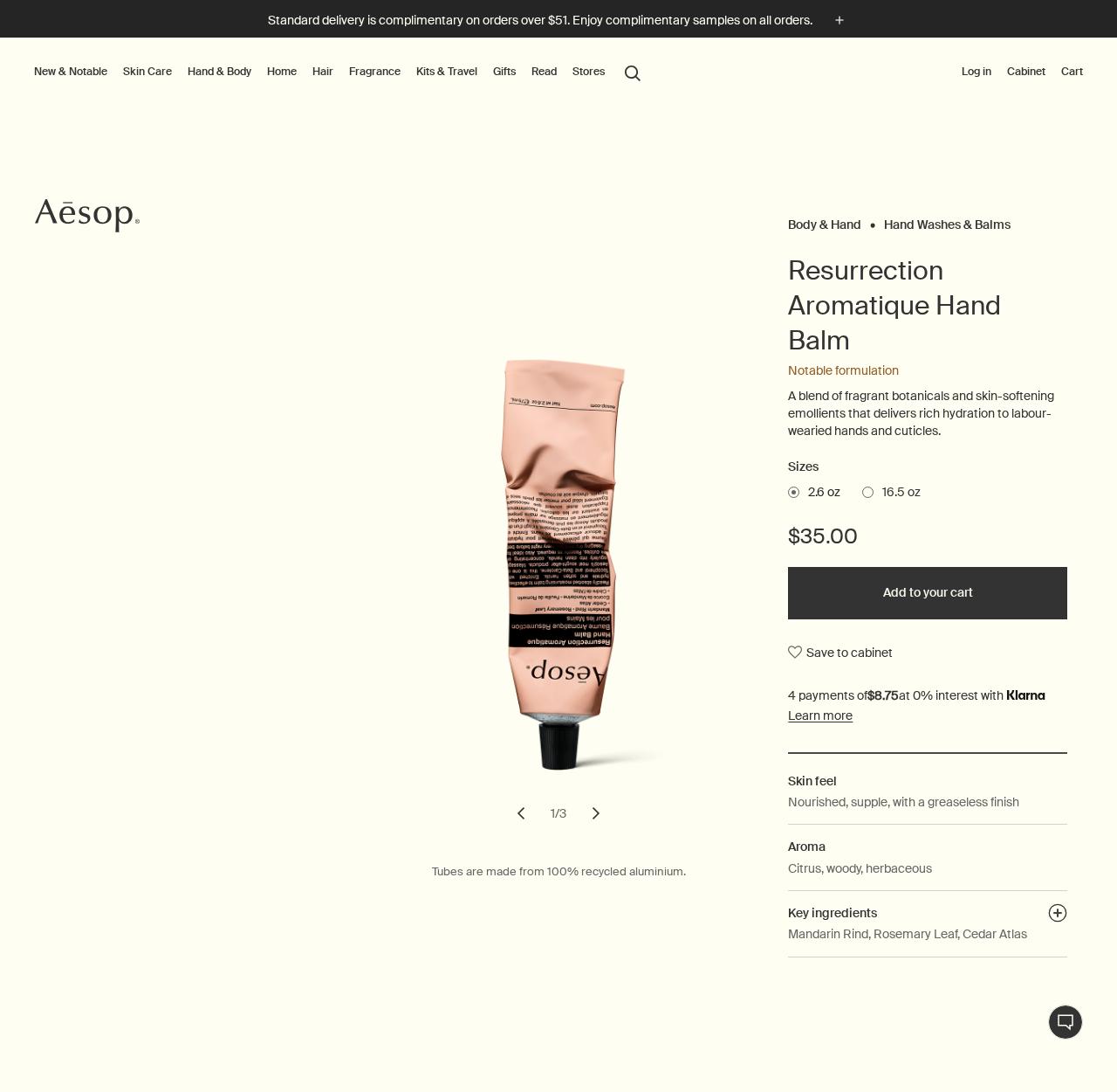
click at [881, 491] on span "16.5 oz" at bounding box center [898, 492] width 47 height 18
click at [862, 491] on input "16.5 oz" at bounding box center [862, 489] width 0 height 11
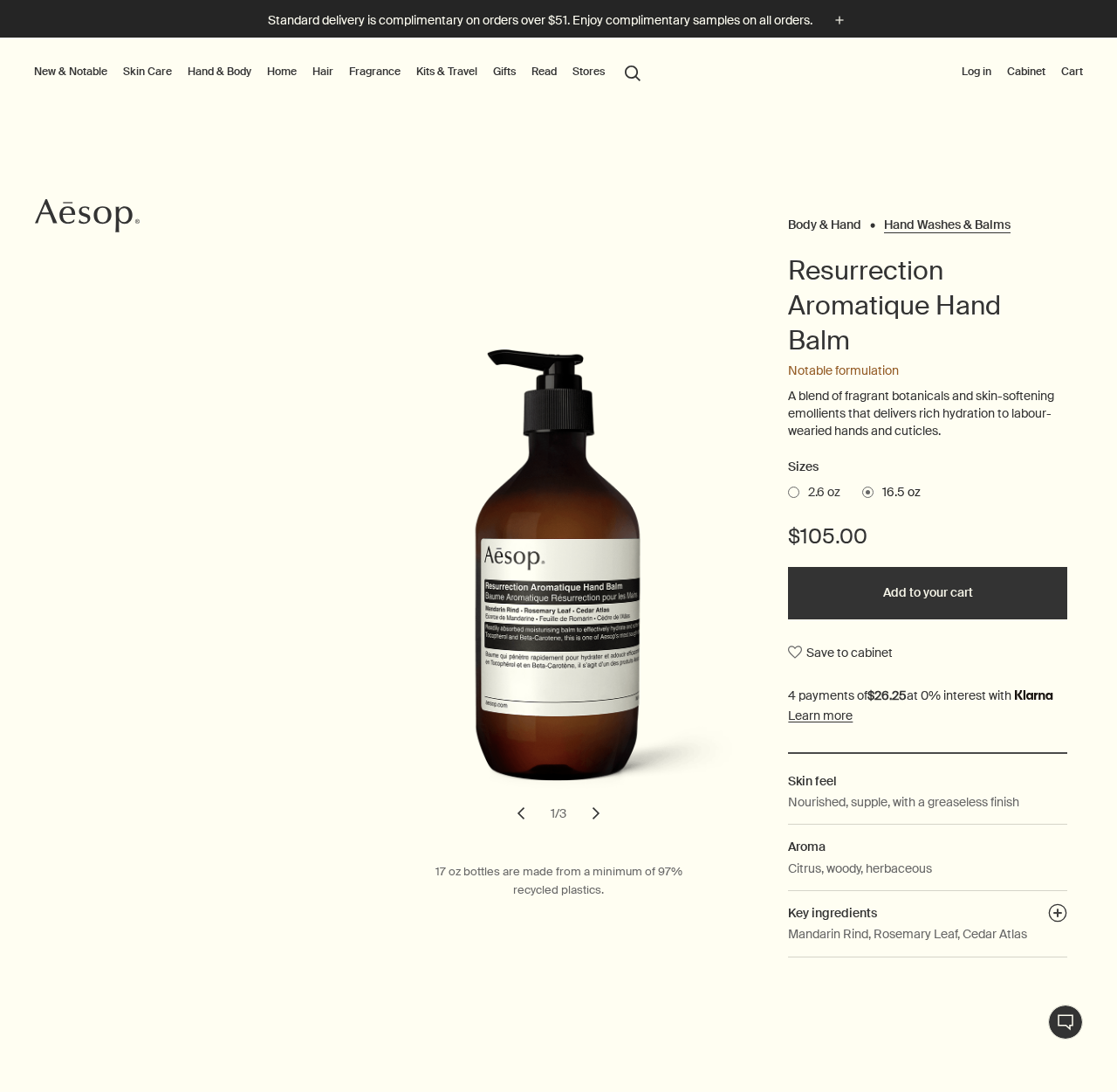
click at [937, 223] on Balms "Hand Washes & Balms" at bounding box center [947, 220] width 127 height 7
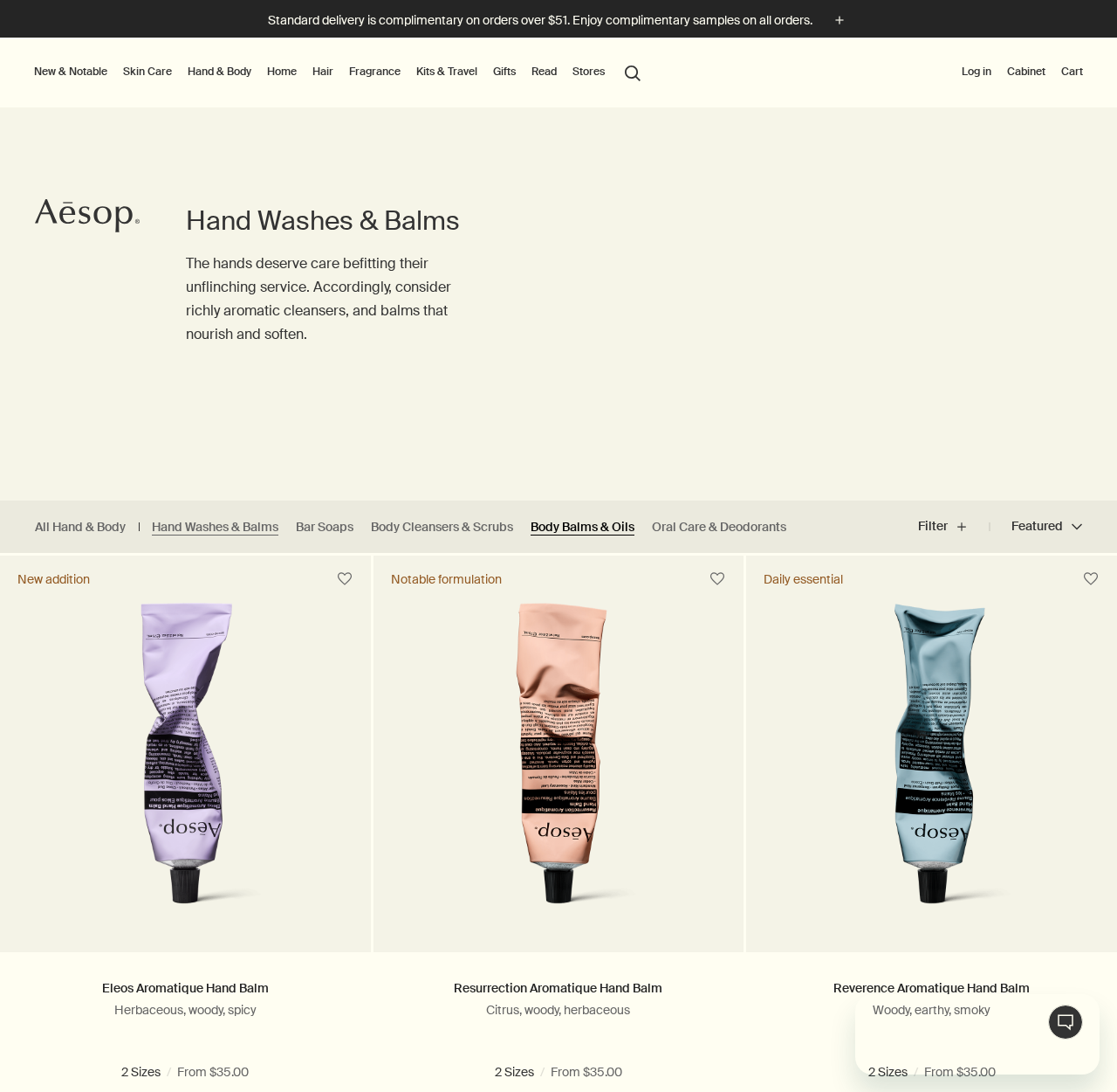
click at [544, 531] on link "Body Balms & Oils" at bounding box center [582, 527] width 104 height 17
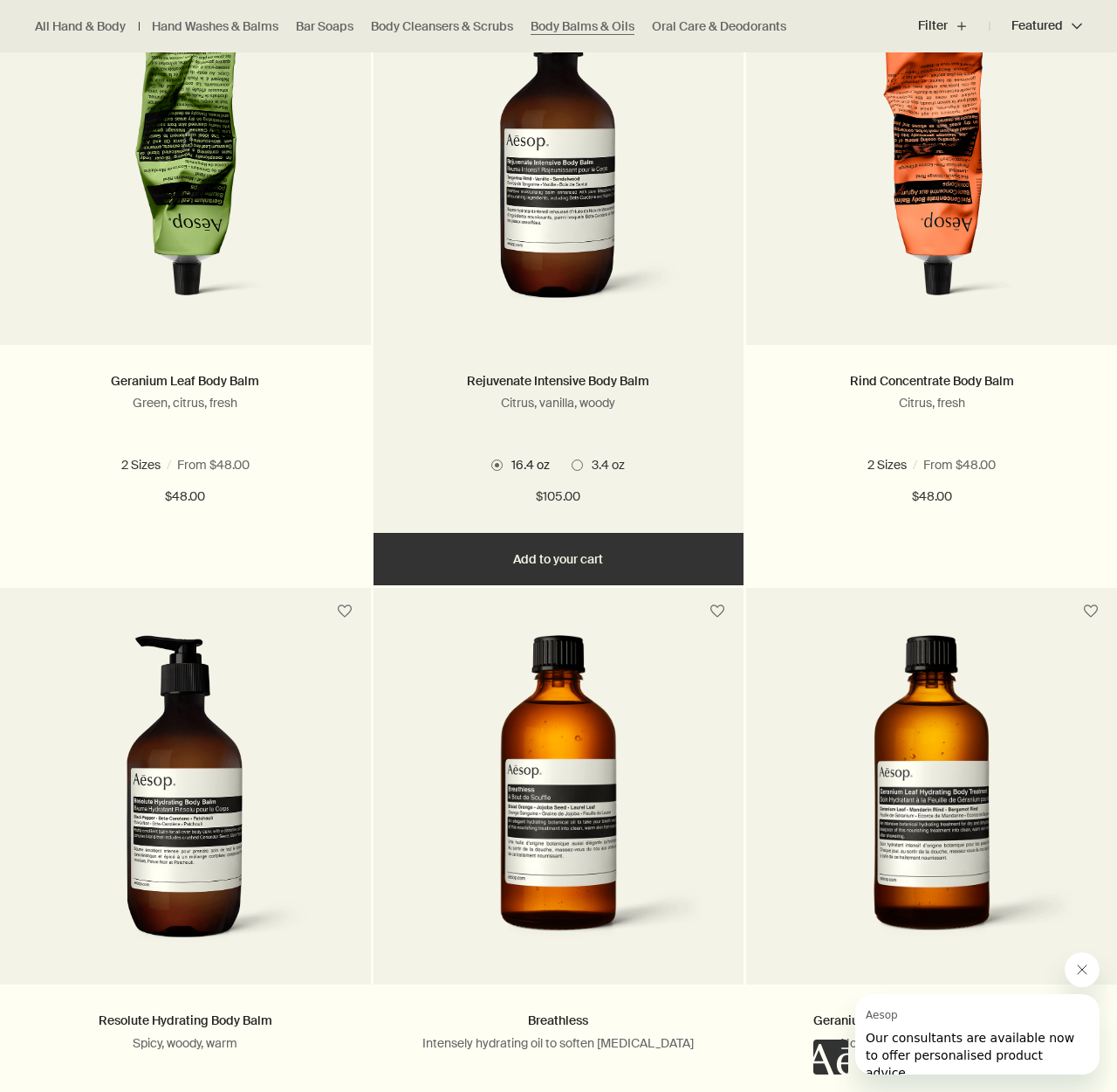
scroll to position [607, 0]
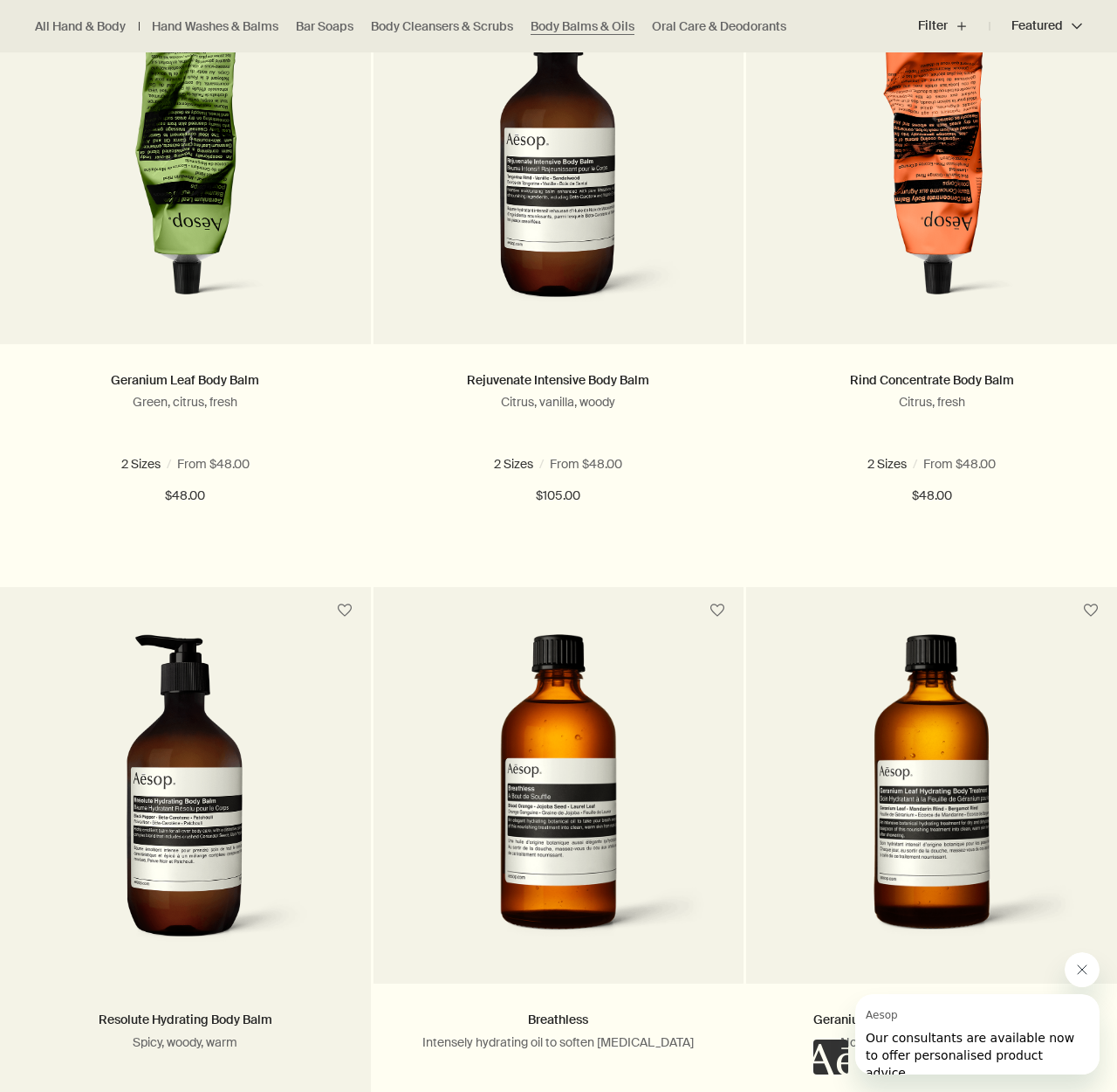
click at [127, 867] on img at bounding box center [186, 795] width 261 height 323
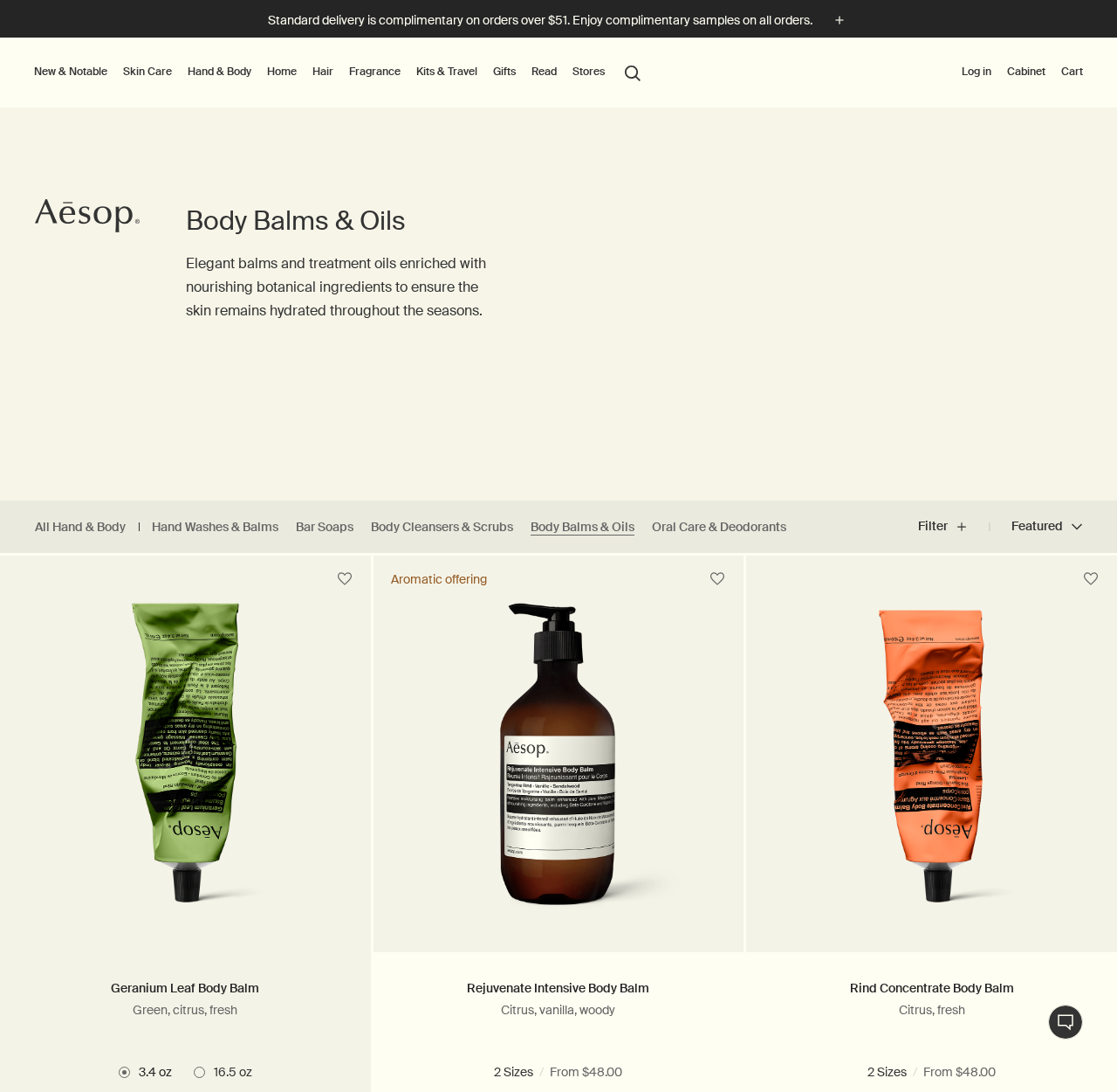
click at [223, 726] on img at bounding box center [185, 764] width 280 height 323
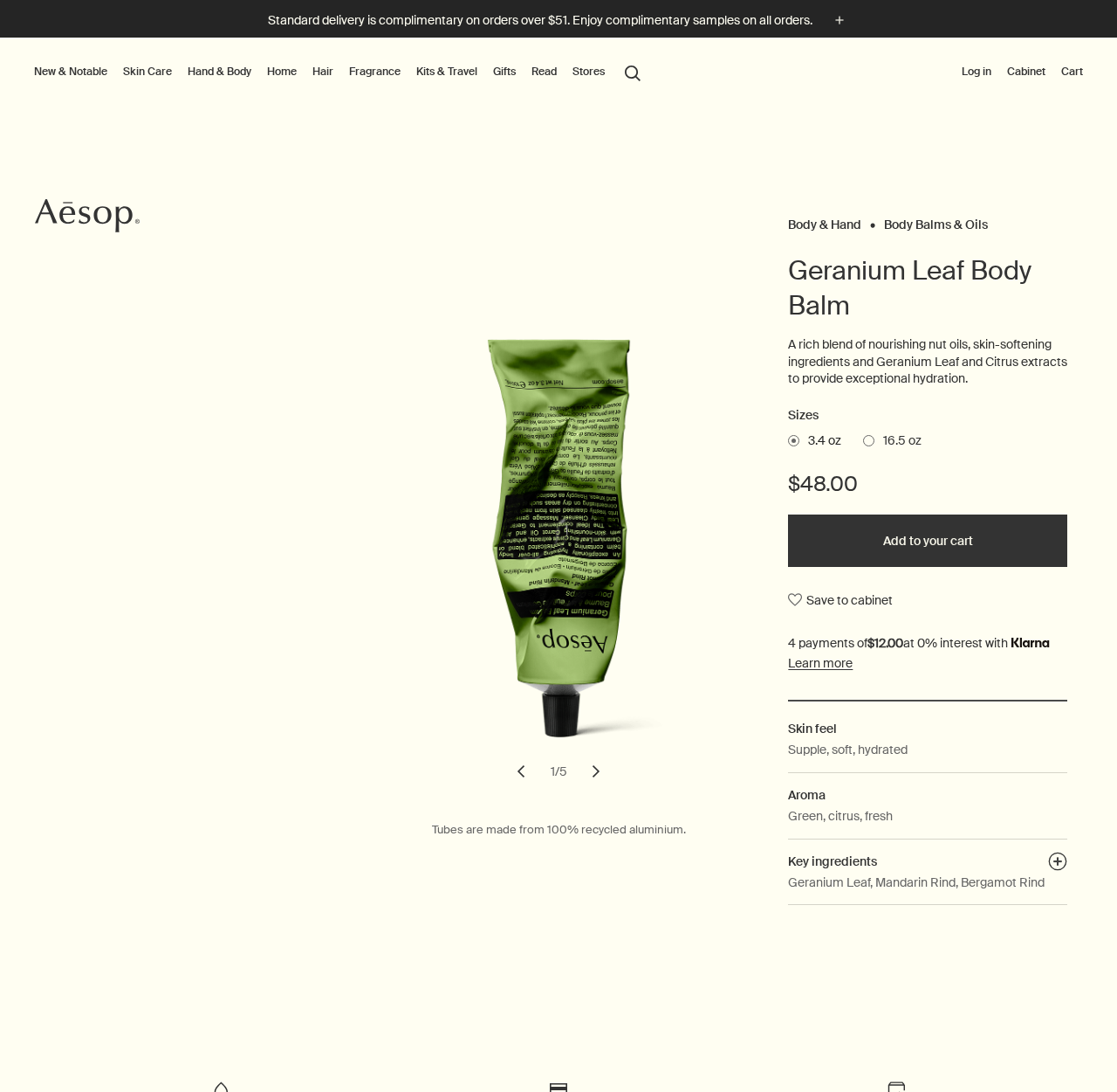
click at [881, 438] on span "16.5 oz" at bounding box center [898, 441] width 47 height 18
click at [863, 438] on input "16.5 oz" at bounding box center [863, 438] width 0 height 11
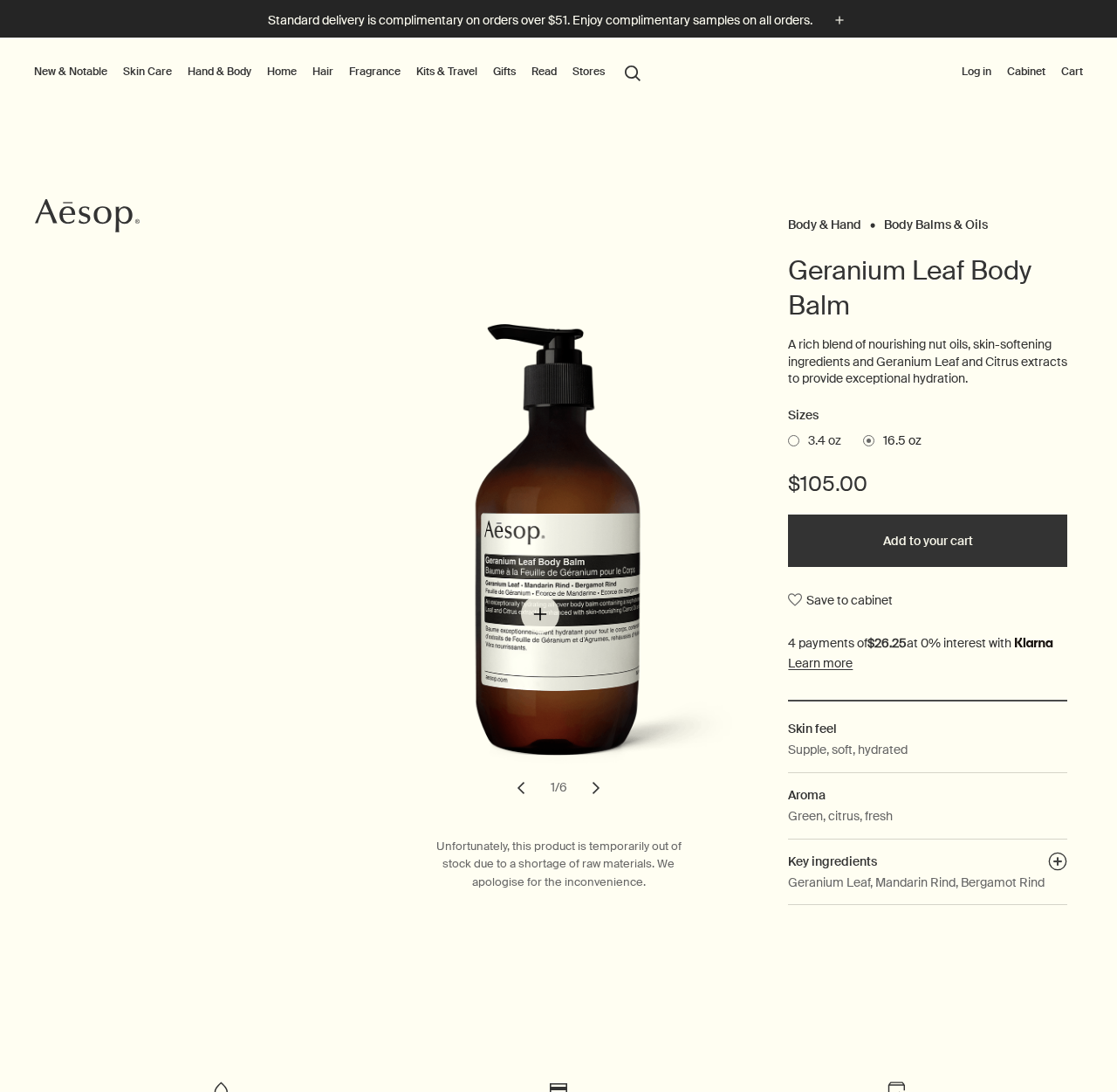
click at [541, 615] on img "Geranium Leaf Body Balm" at bounding box center [586, 554] width 373 height 462
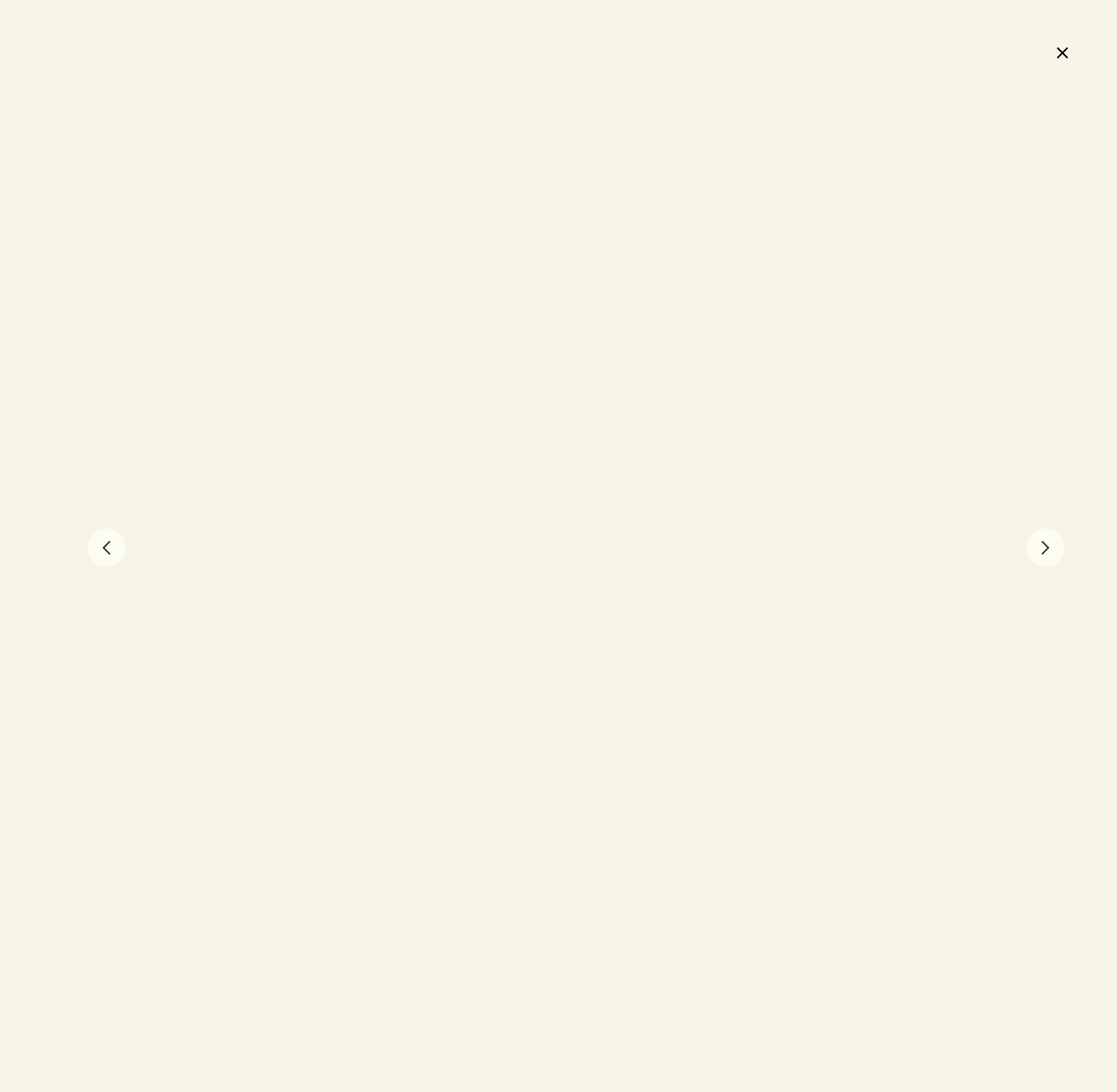
click at [1050, 554] on button "chevron" at bounding box center [1046, 547] width 38 height 38
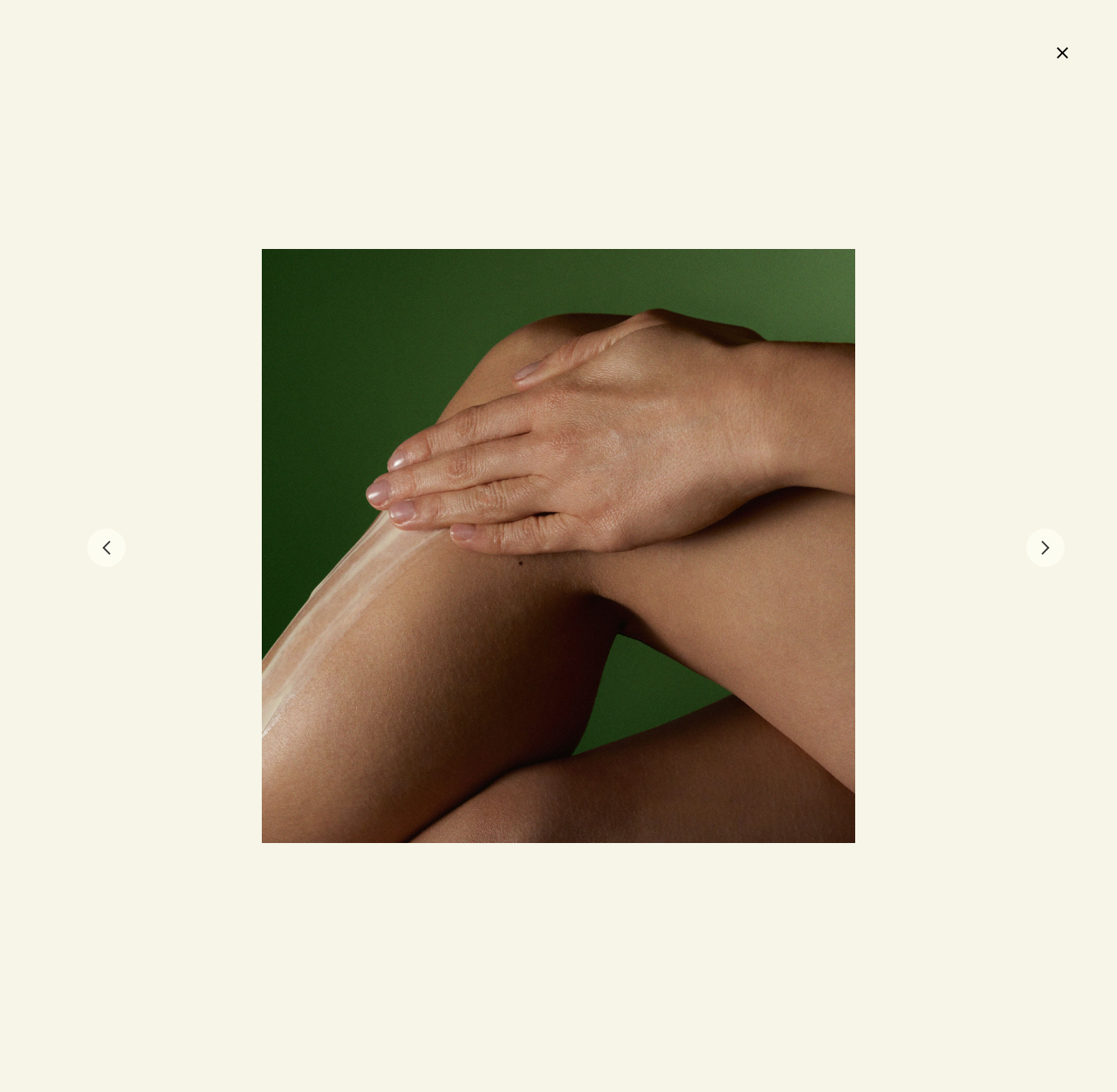
click at [1042, 549] on button "chevron" at bounding box center [1046, 547] width 38 height 38
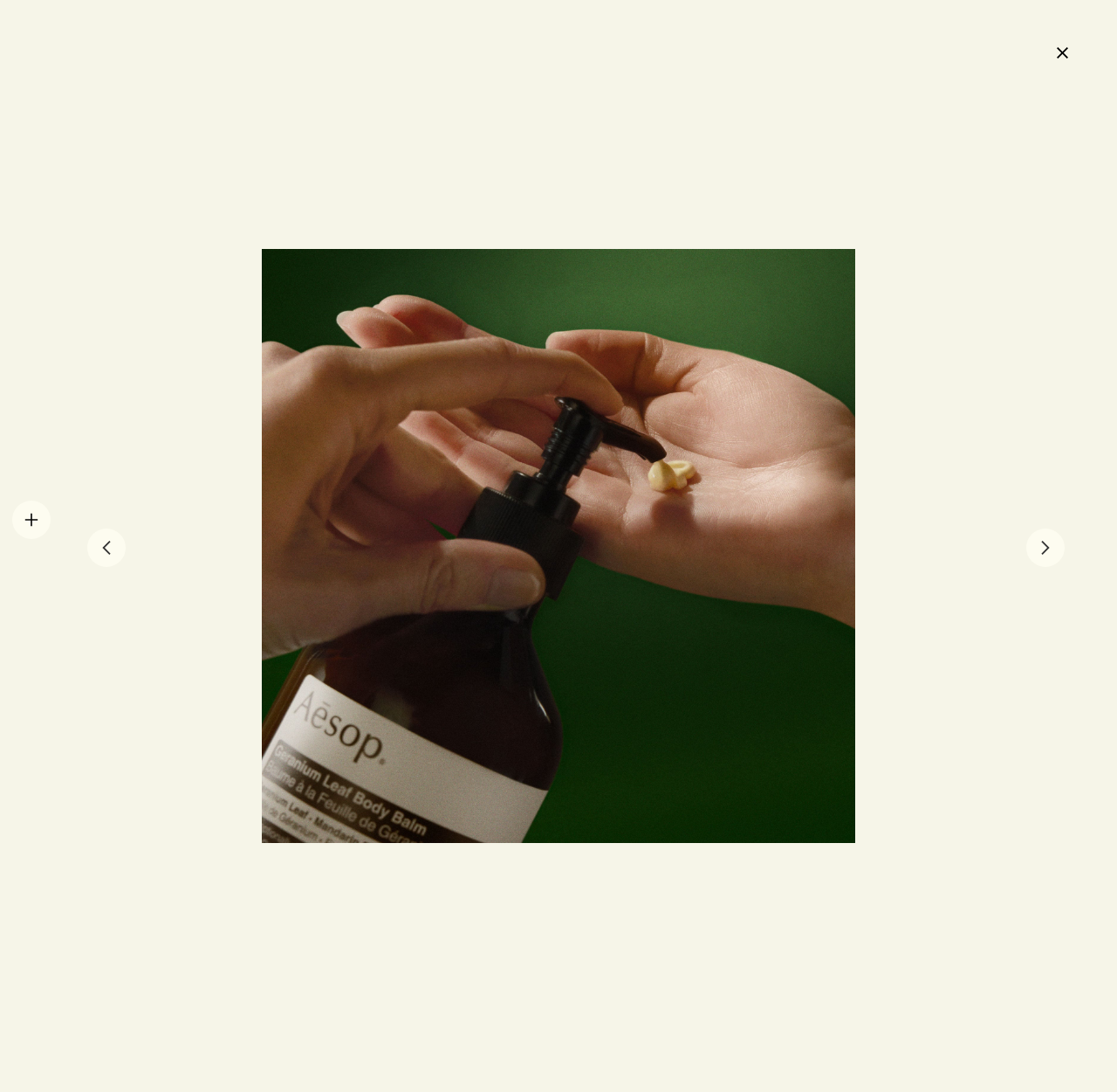
click at [32, 519] on div at bounding box center [558, 546] width 1117 height 1092
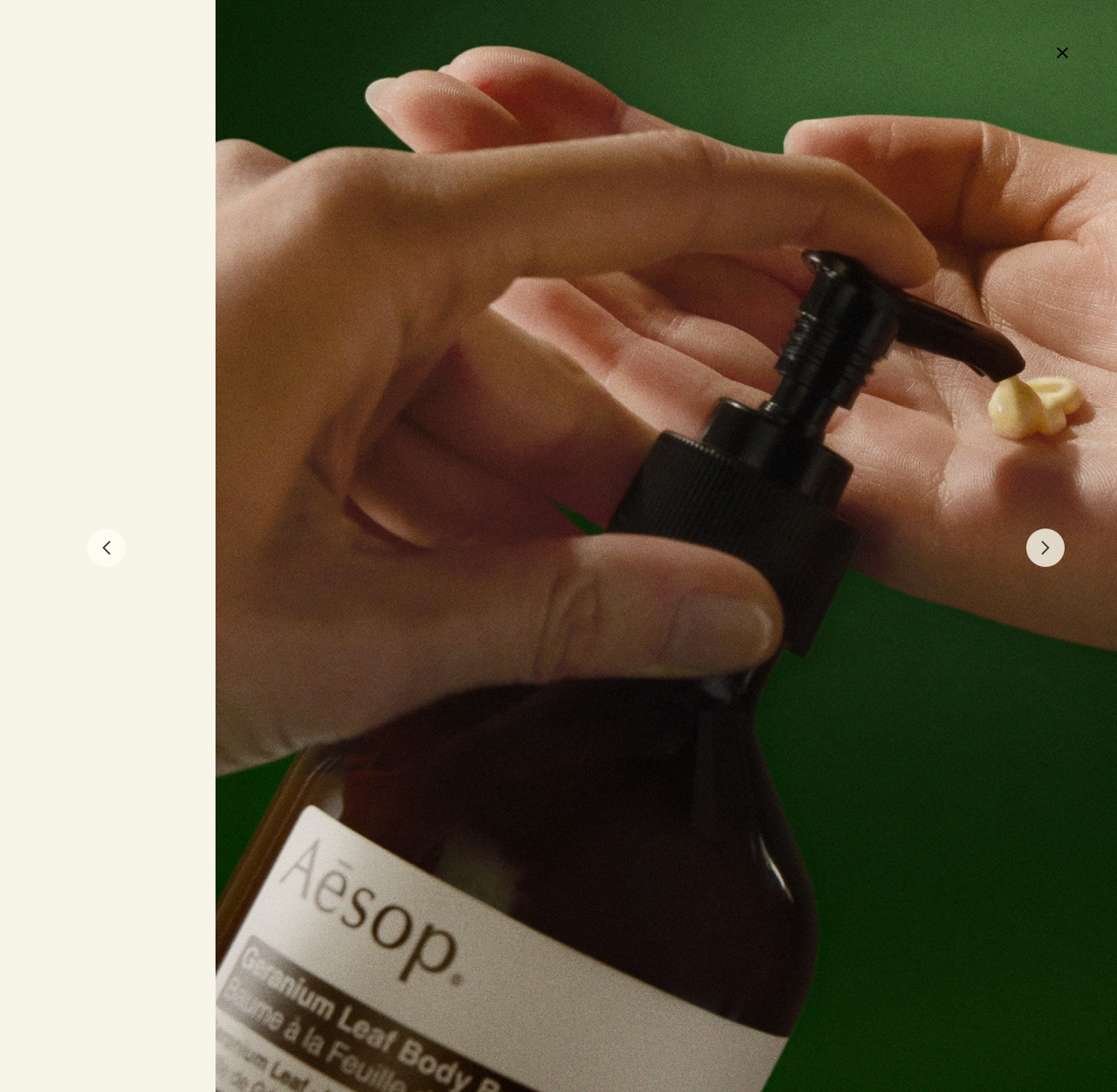
click at [102, 546] on button "chevron" at bounding box center [106, 547] width 38 height 38
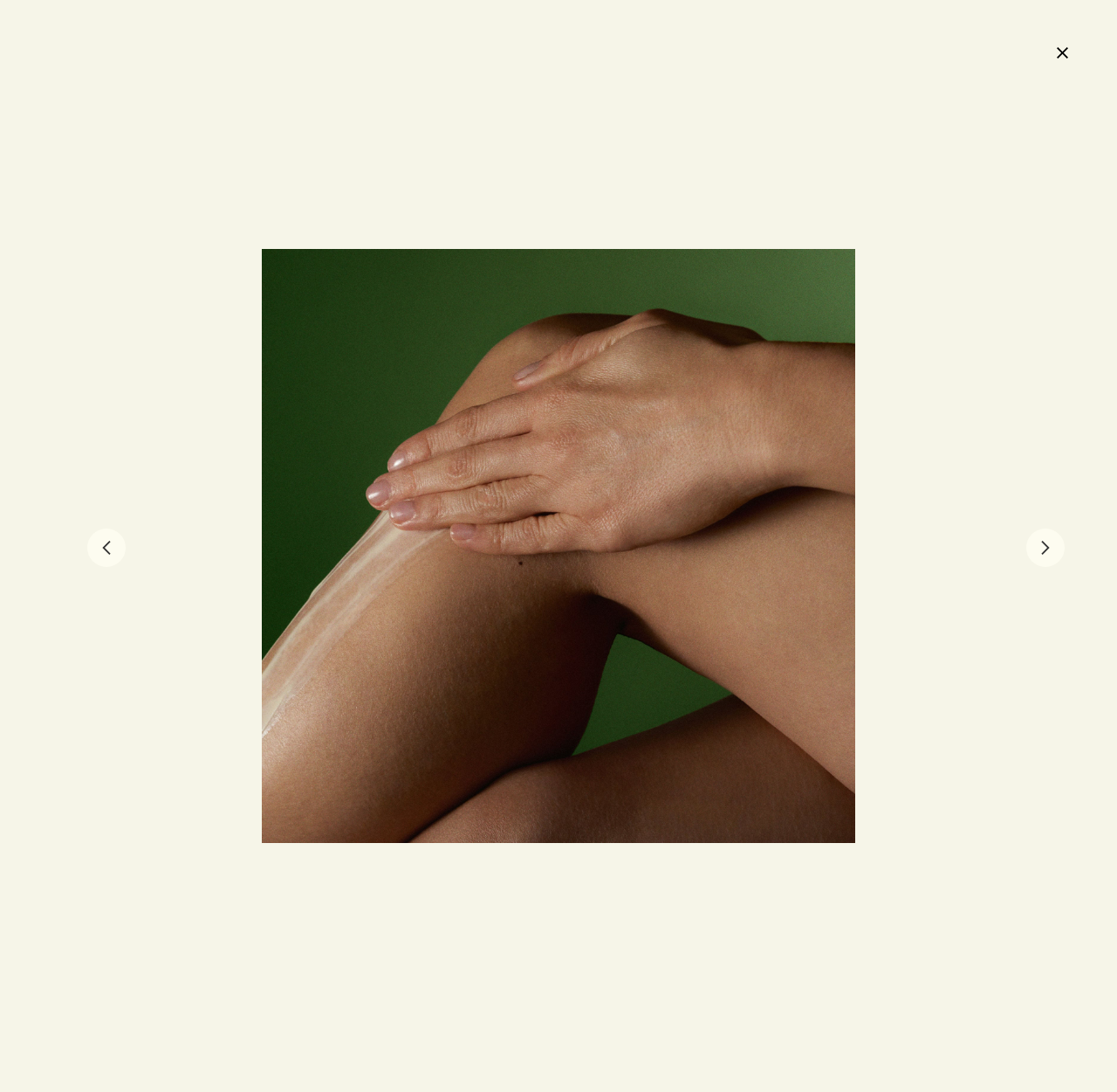
click at [102, 546] on button "chevron" at bounding box center [106, 547] width 38 height 38
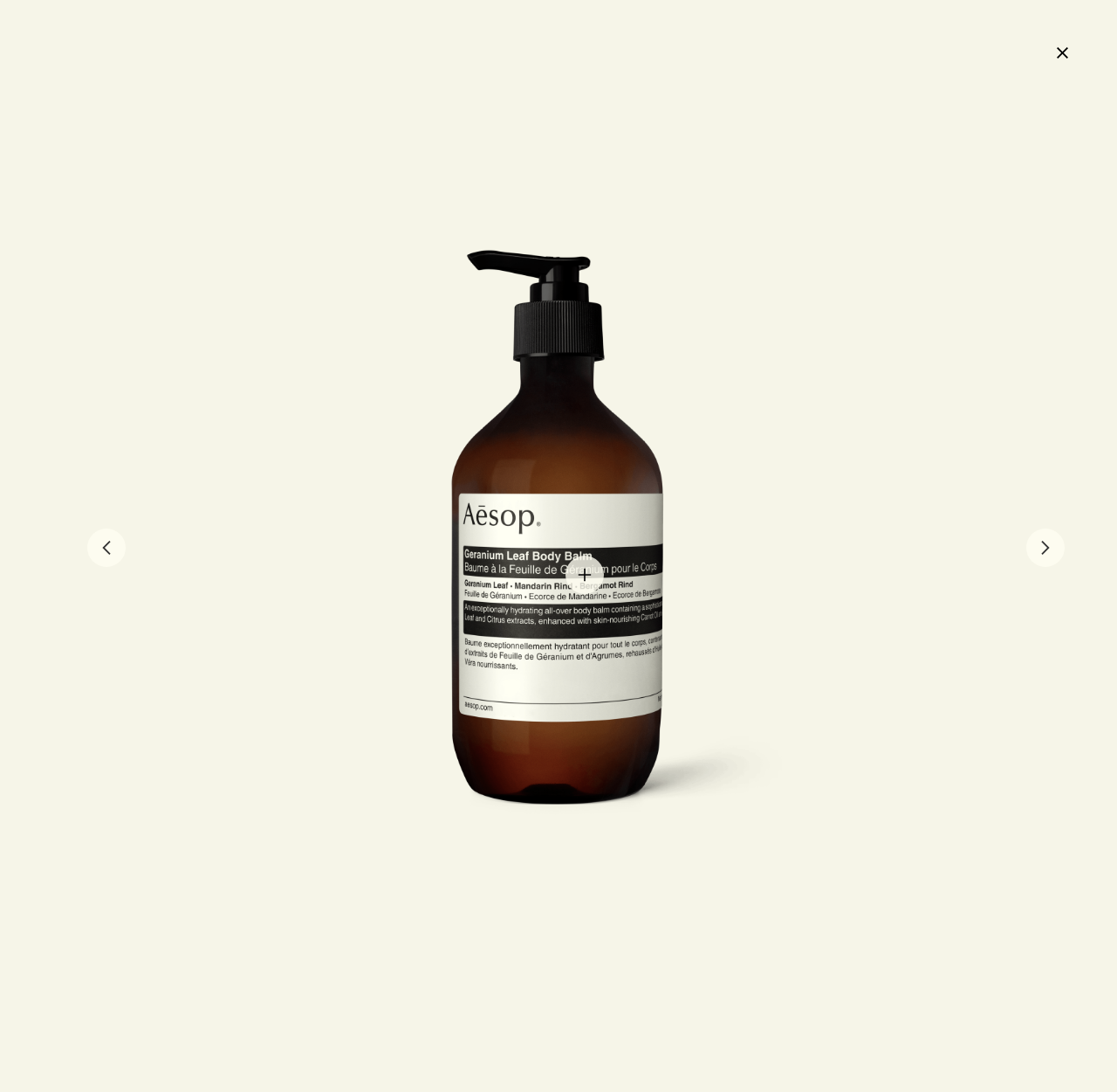
click at [568, 574] on div at bounding box center [558, 546] width 479 height 593
